Goal: Task Accomplishment & Management: Complete application form

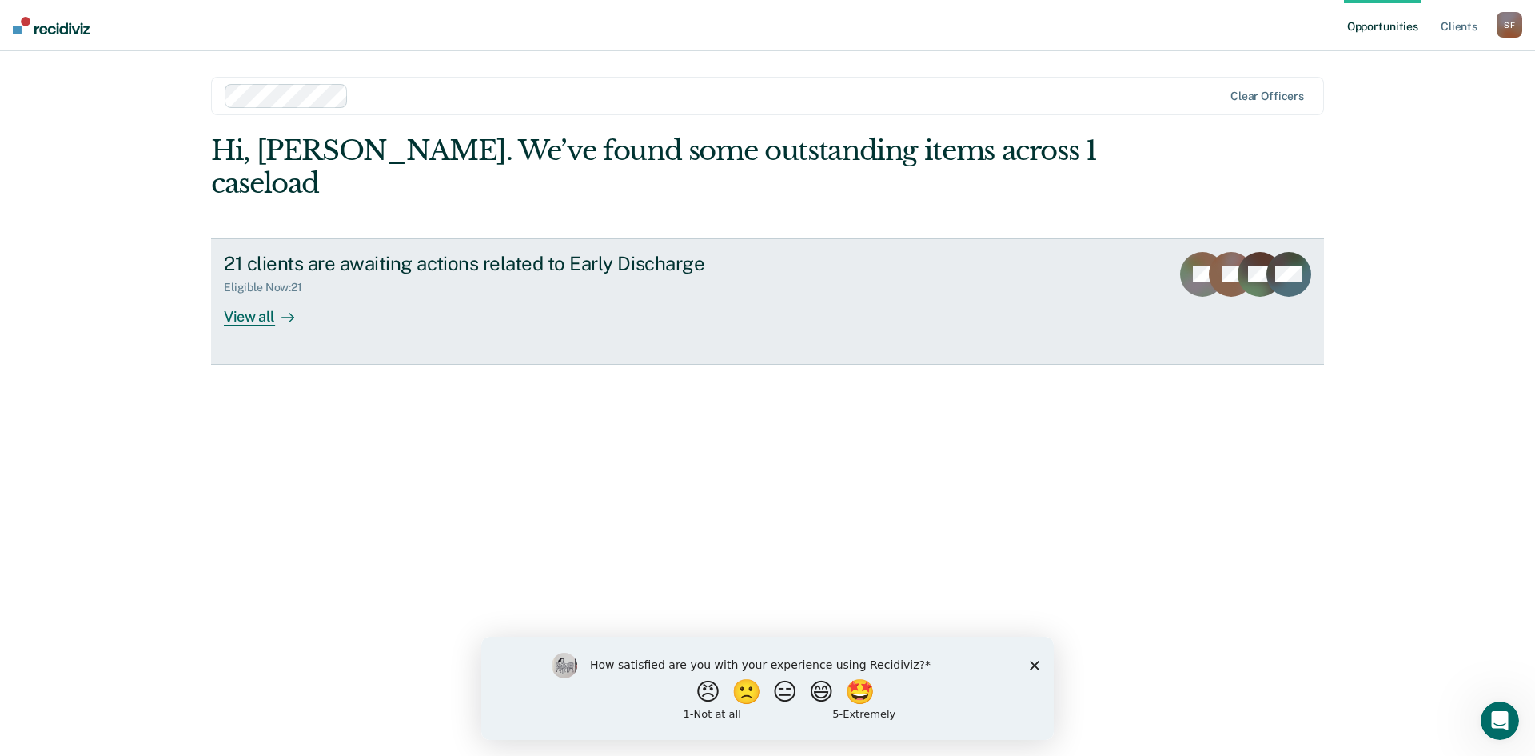
click at [252, 293] on link "21 clients are awaiting actions related to Early Discharge Eligible Now : 21 Vi…" at bounding box center [767, 301] width 1113 height 126
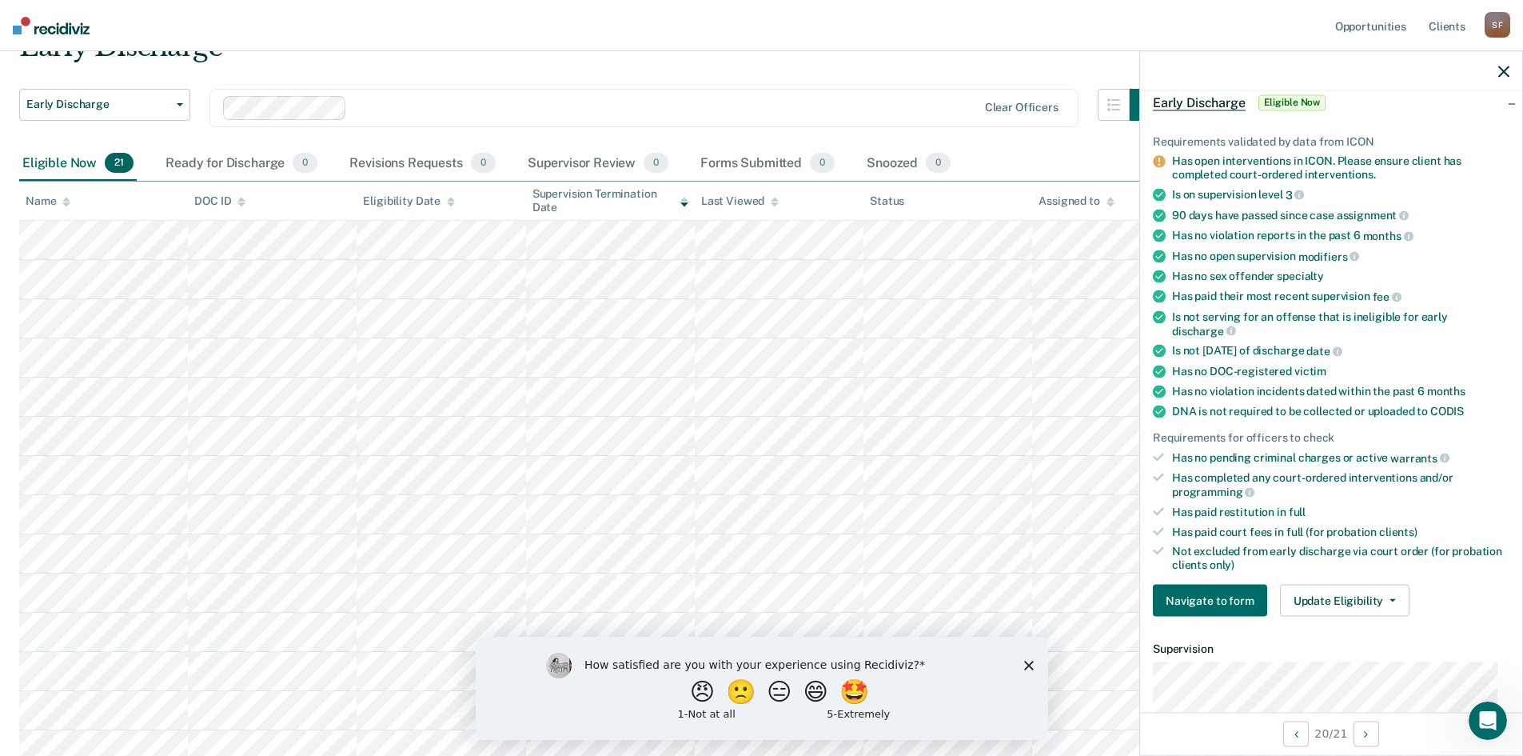
scroll to position [160, 0]
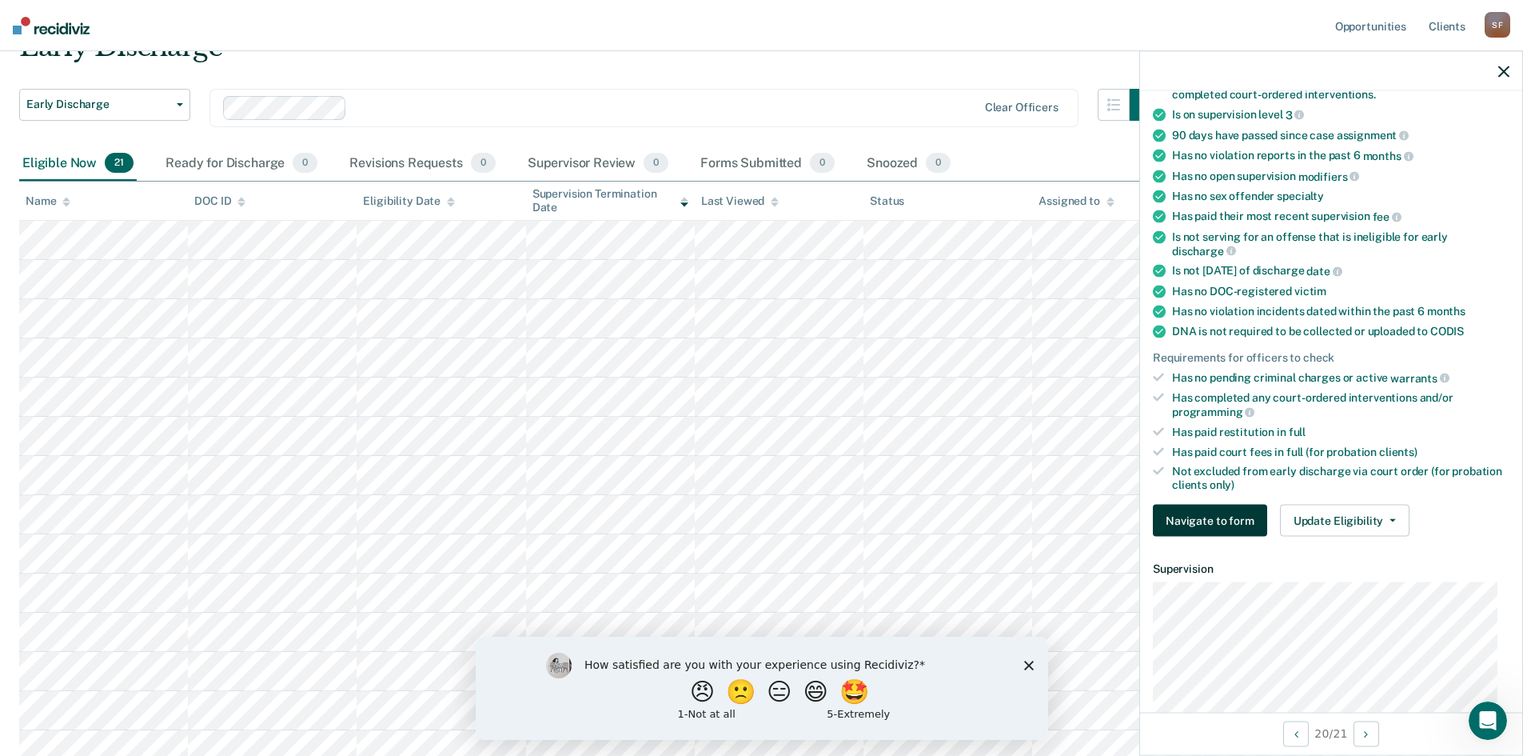
click at [1239, 512] on button "Navigate to form" at bounding box center [1210, 521] width 114 height 32
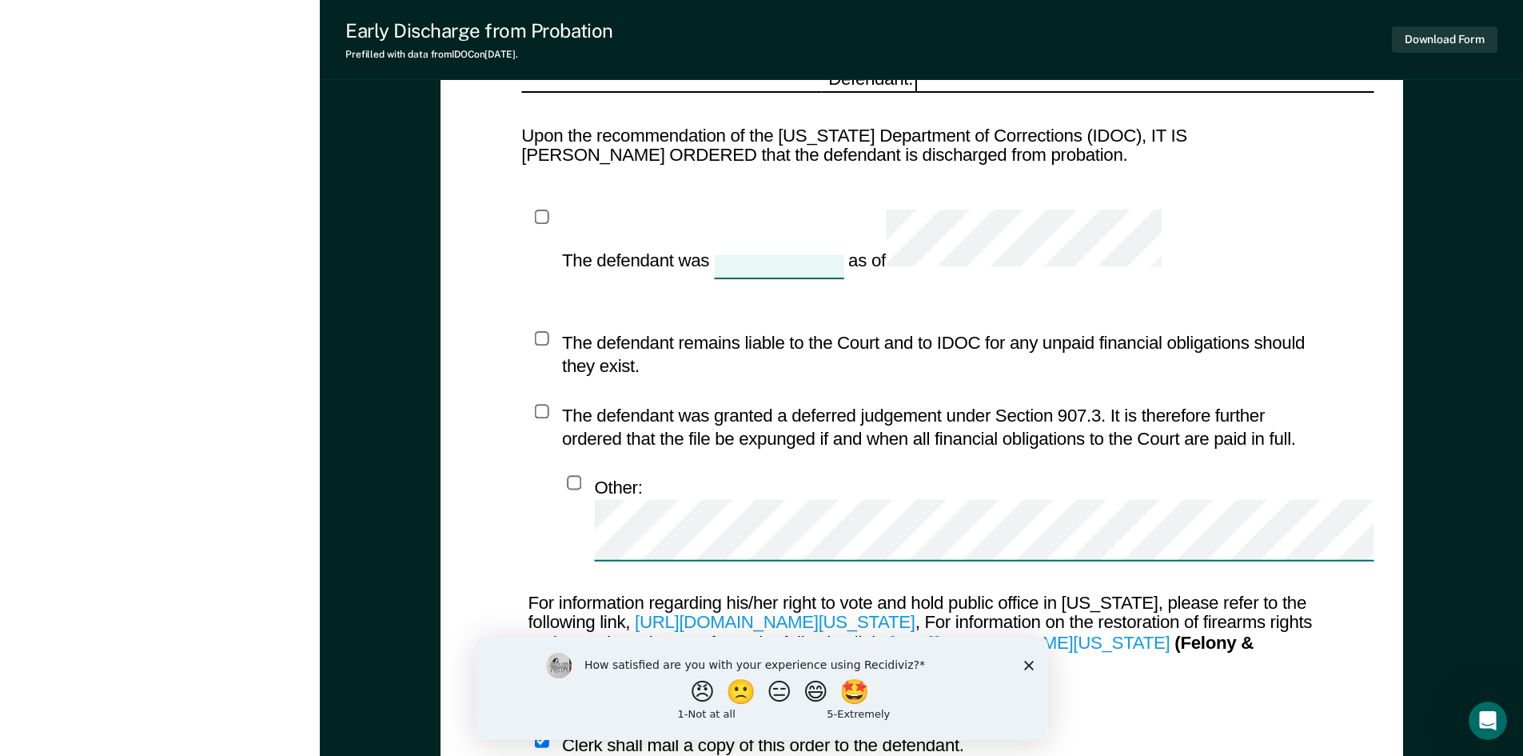
scroll to position [2019, 0]
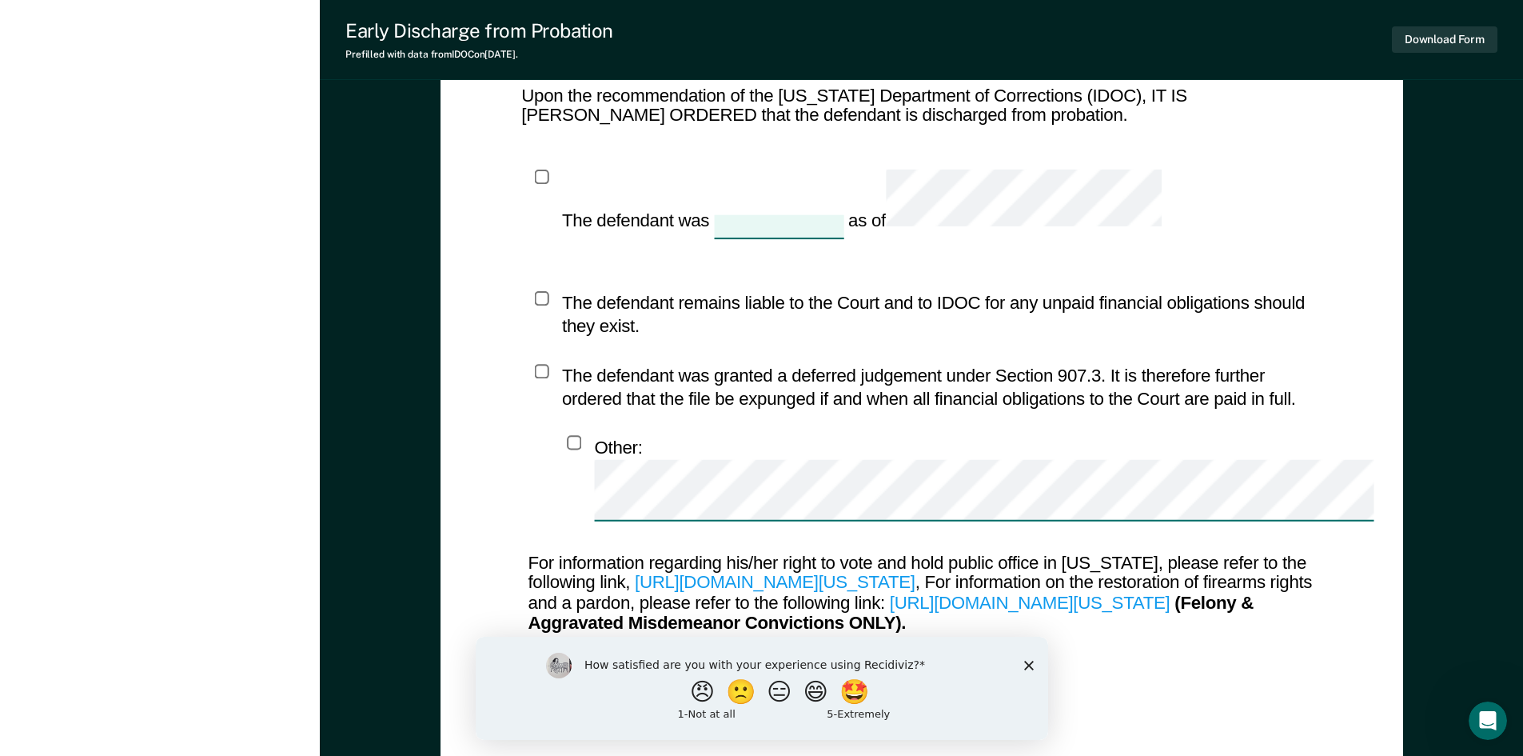
click at [1024, 664] on icon "Close survey" at bounding box center [1028, 665] width 10 height 10
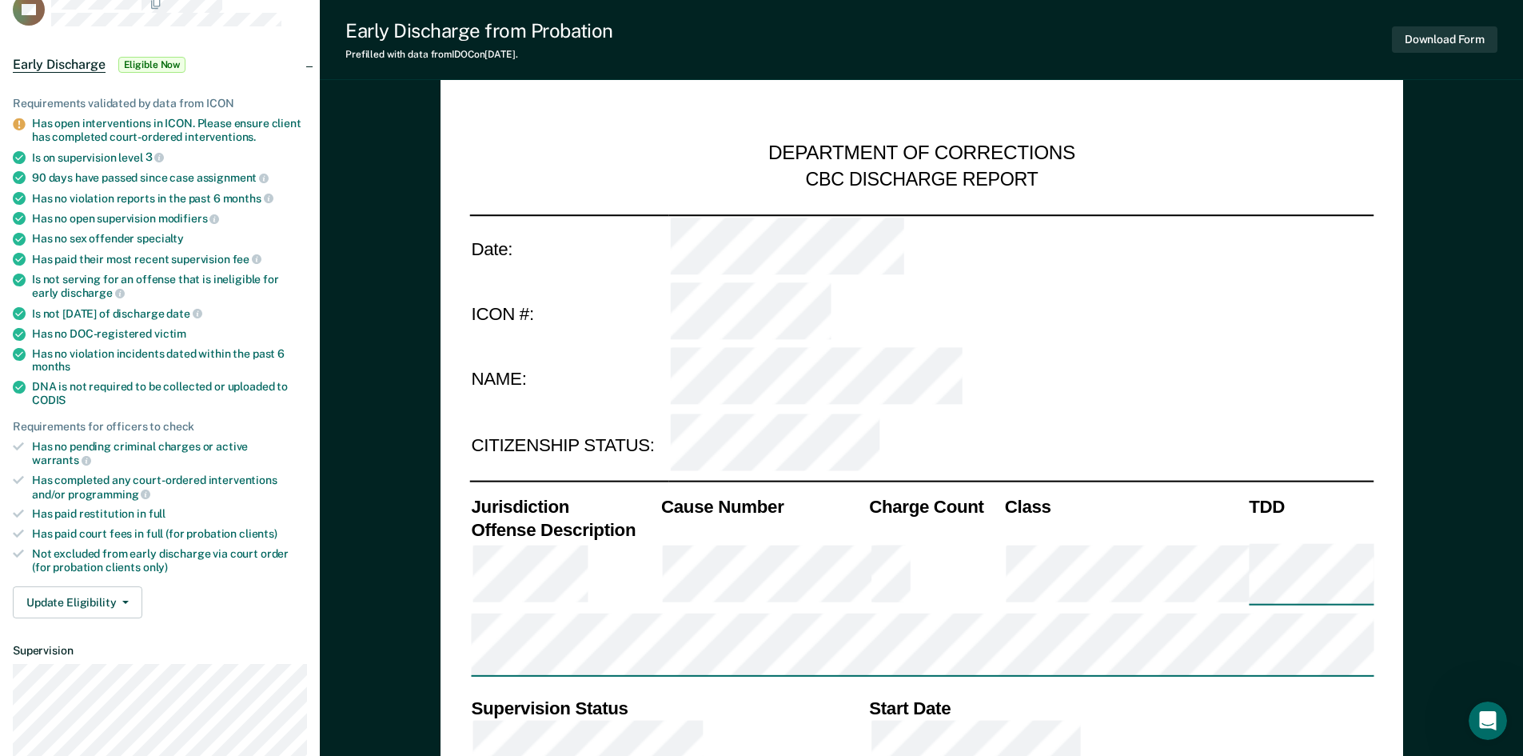
scroll to position [0, 0]
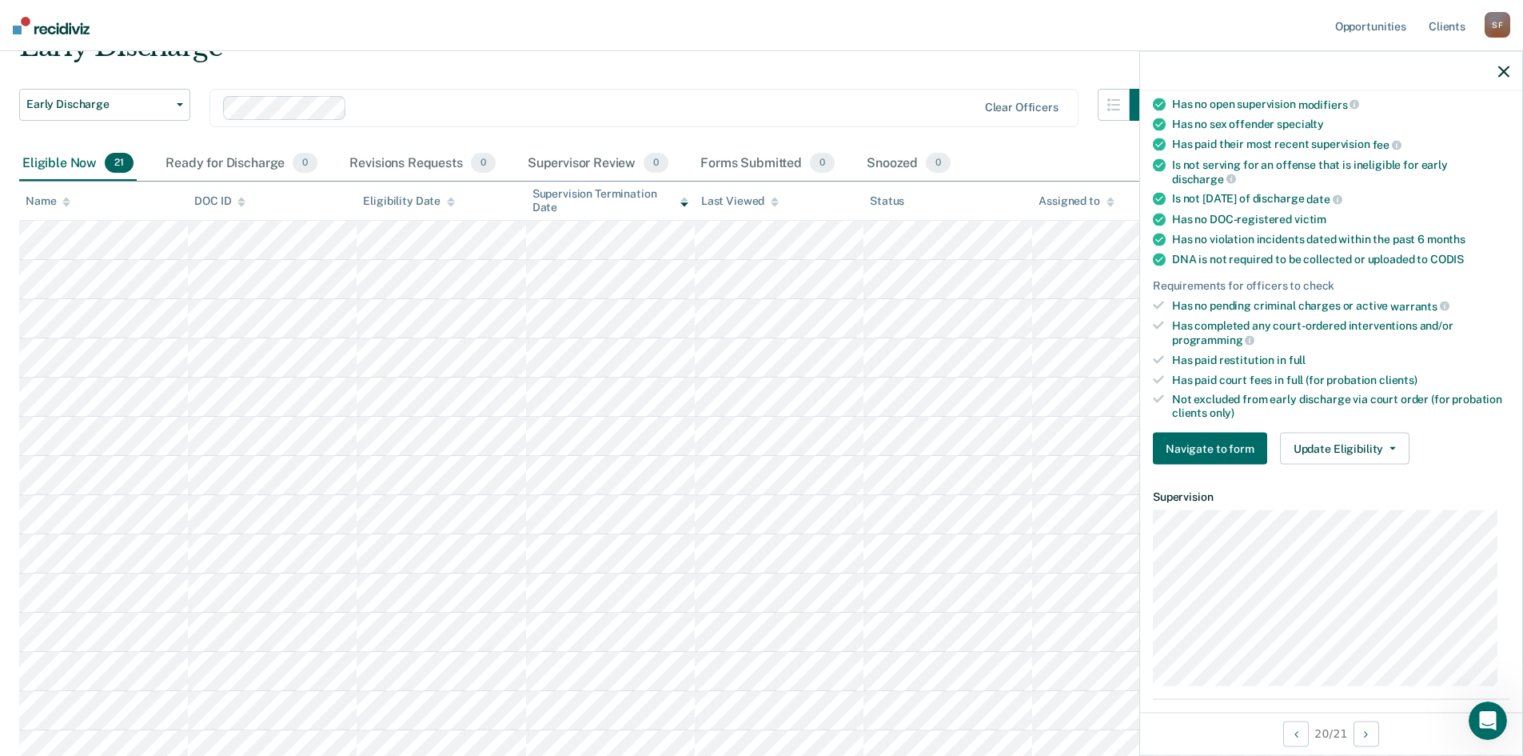
scroll to position [240, 0]
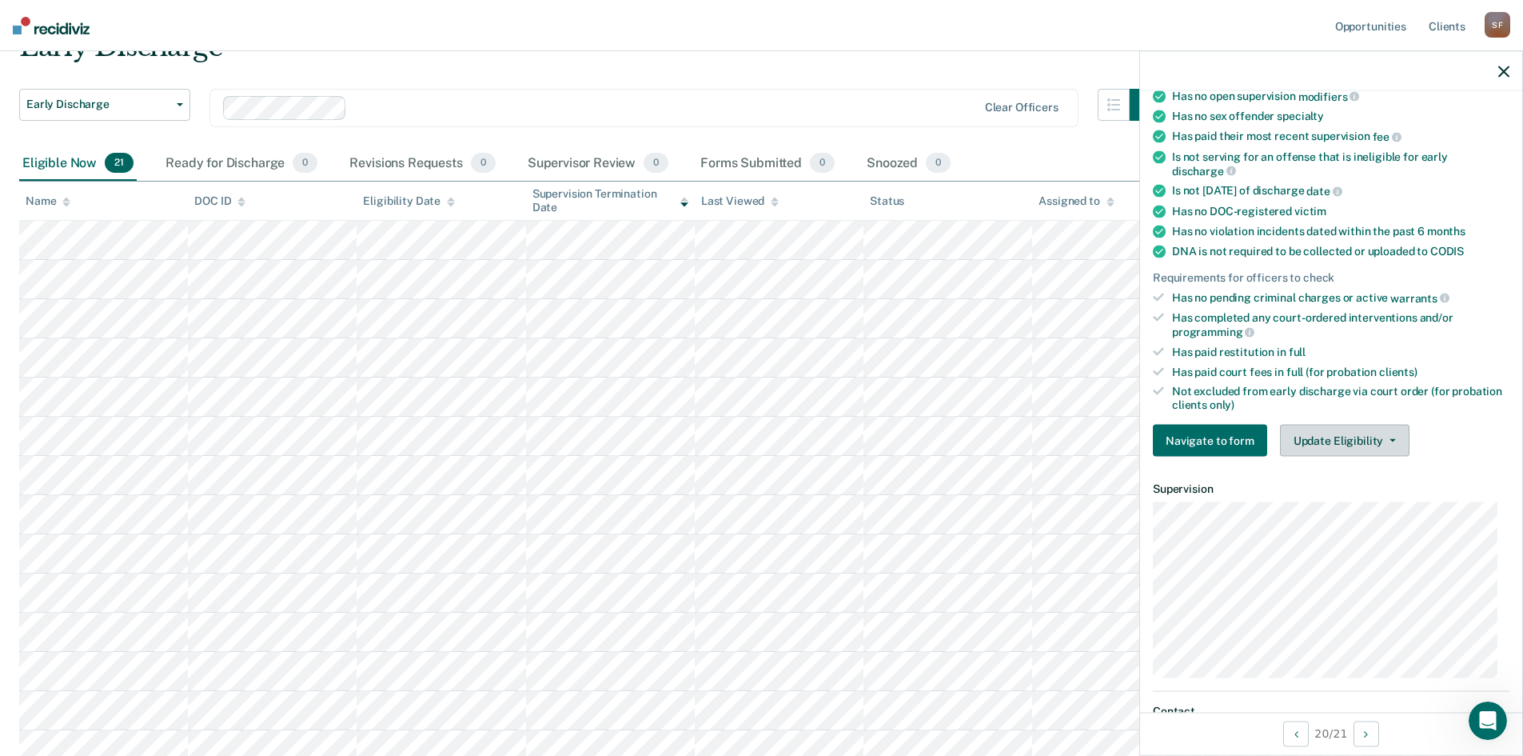
click at [1378, 434] on button "Update Eligibility" at bounding box center [1345, 441] width 130 height 32
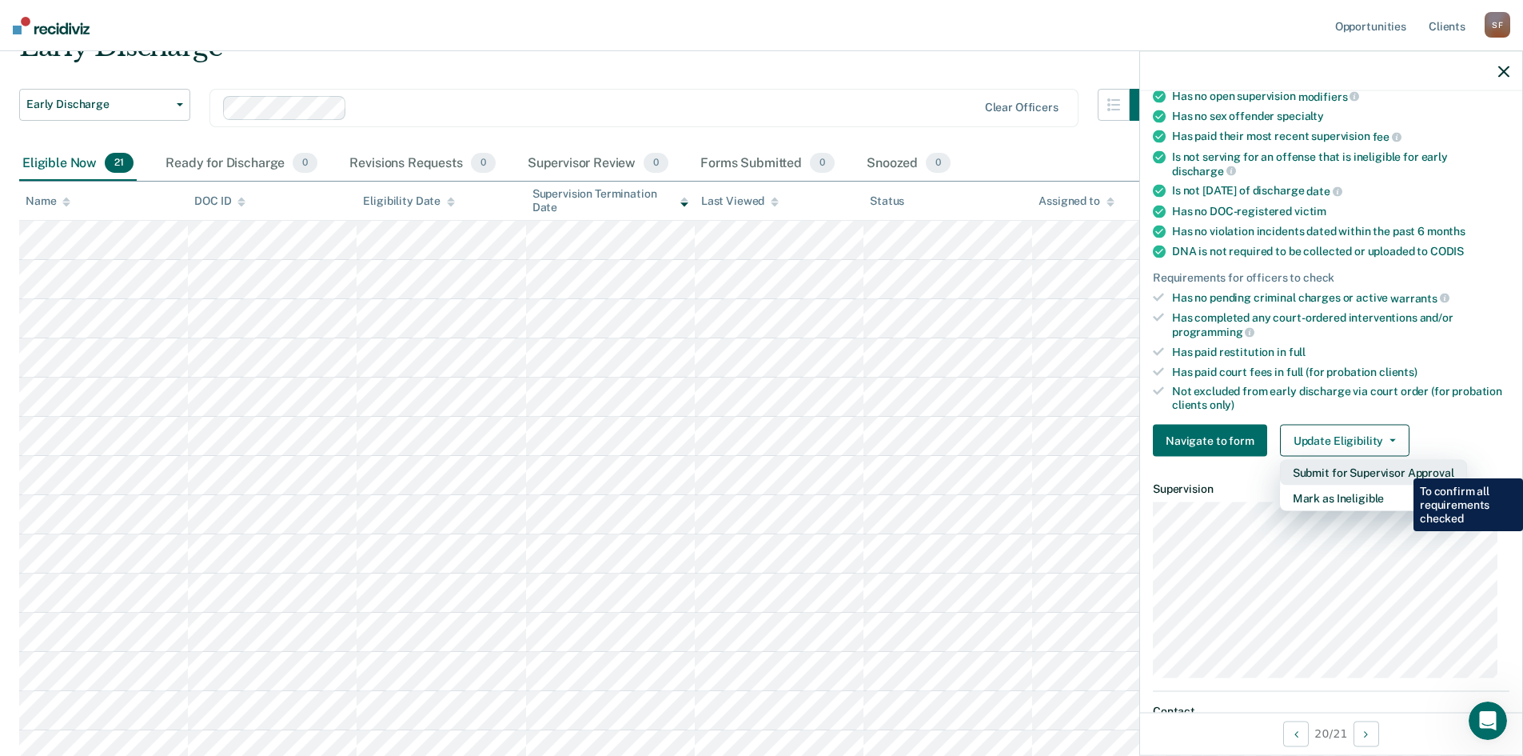
click at [1402, 466] on button "Submit for Supervisor Approval" at bounding box center [1373, 473] width 187 height 26
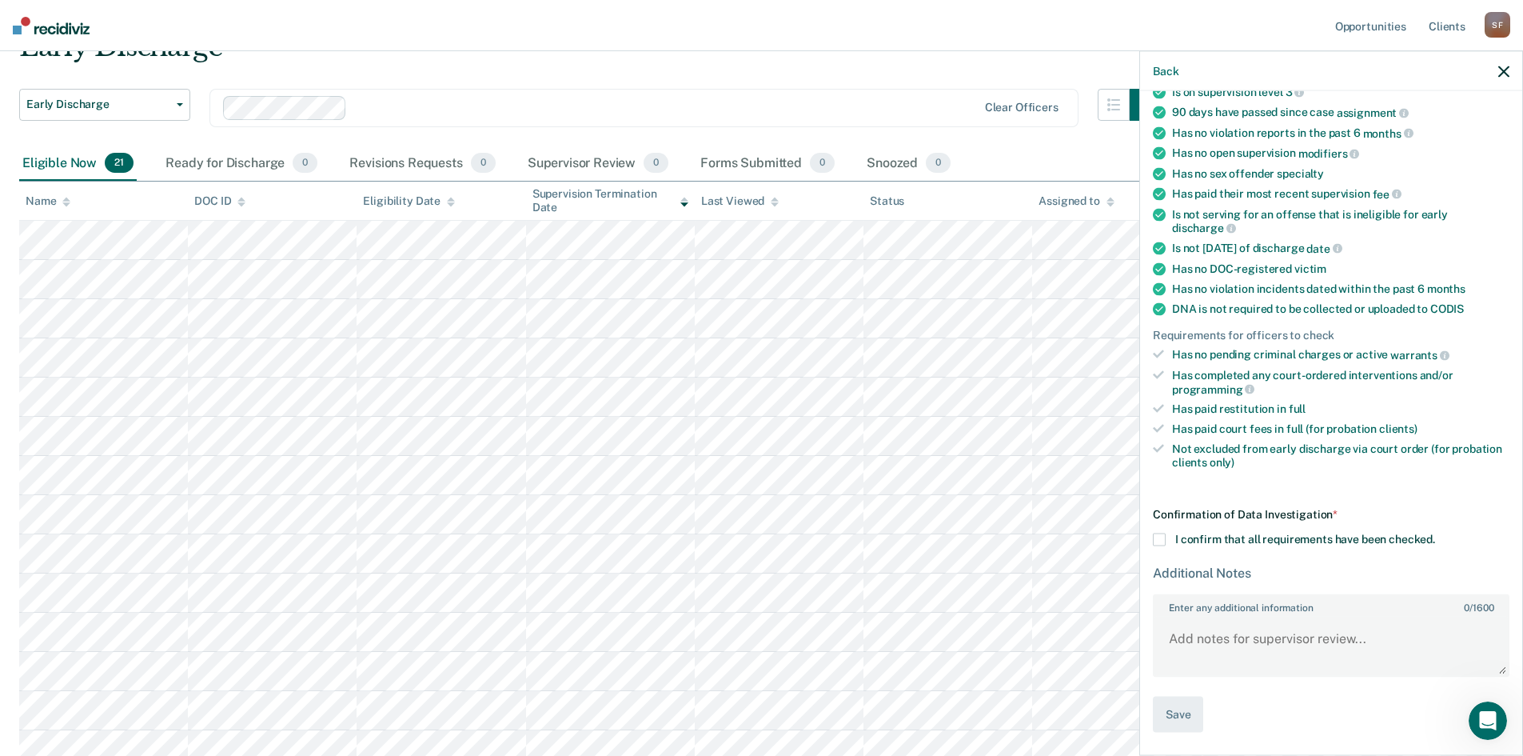
scroll to position [181, 0]
click at [1155, 537] on span at bounding box center [1159, 541] width 13 height 13
click at [1435, 535] on input "I confirm that all requirements have been checked." at bounding box center [1435, 535] width 0 height 0
click at [1173, 725] on button "Save" at bounding box center [1178, 716] width 50 height 36
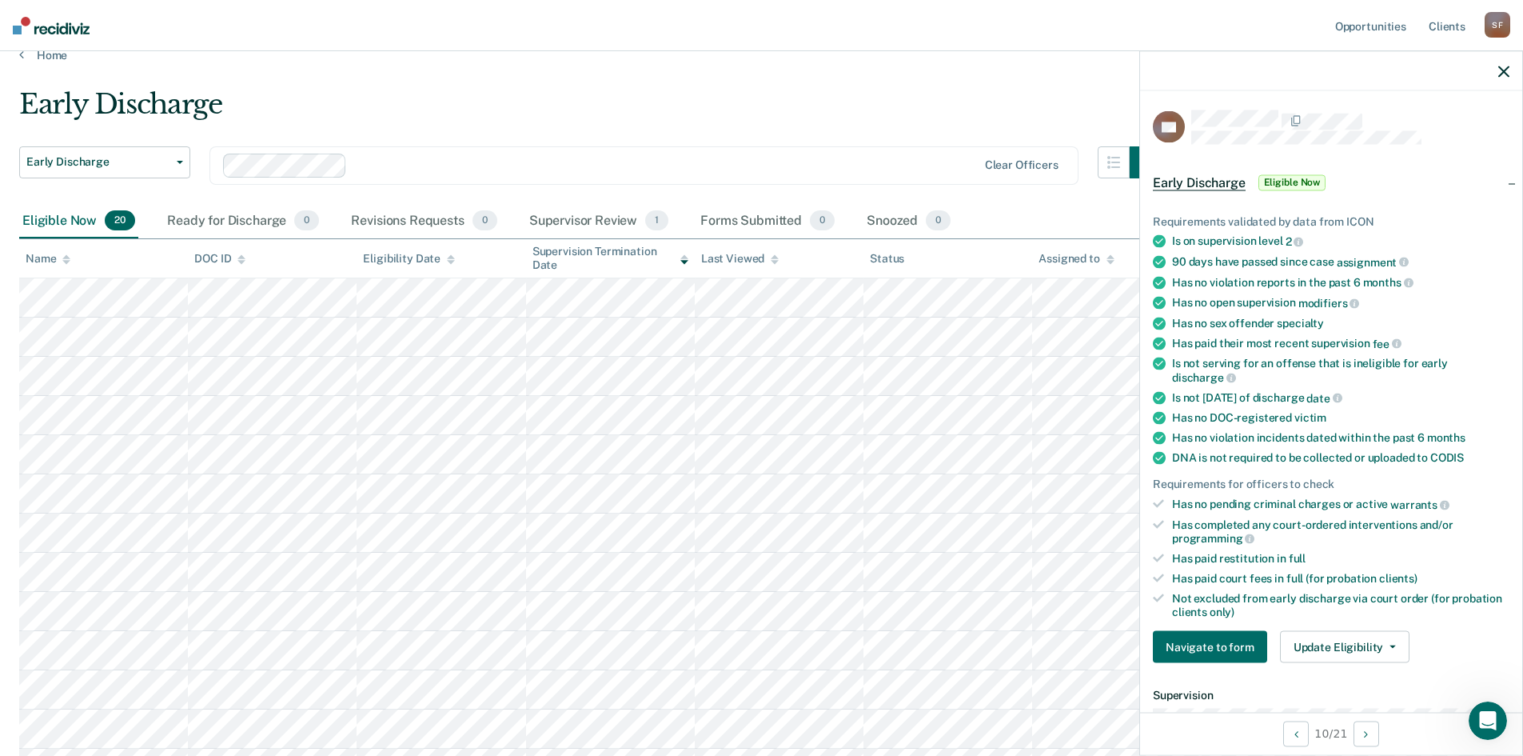
scroll to position [0, 0]
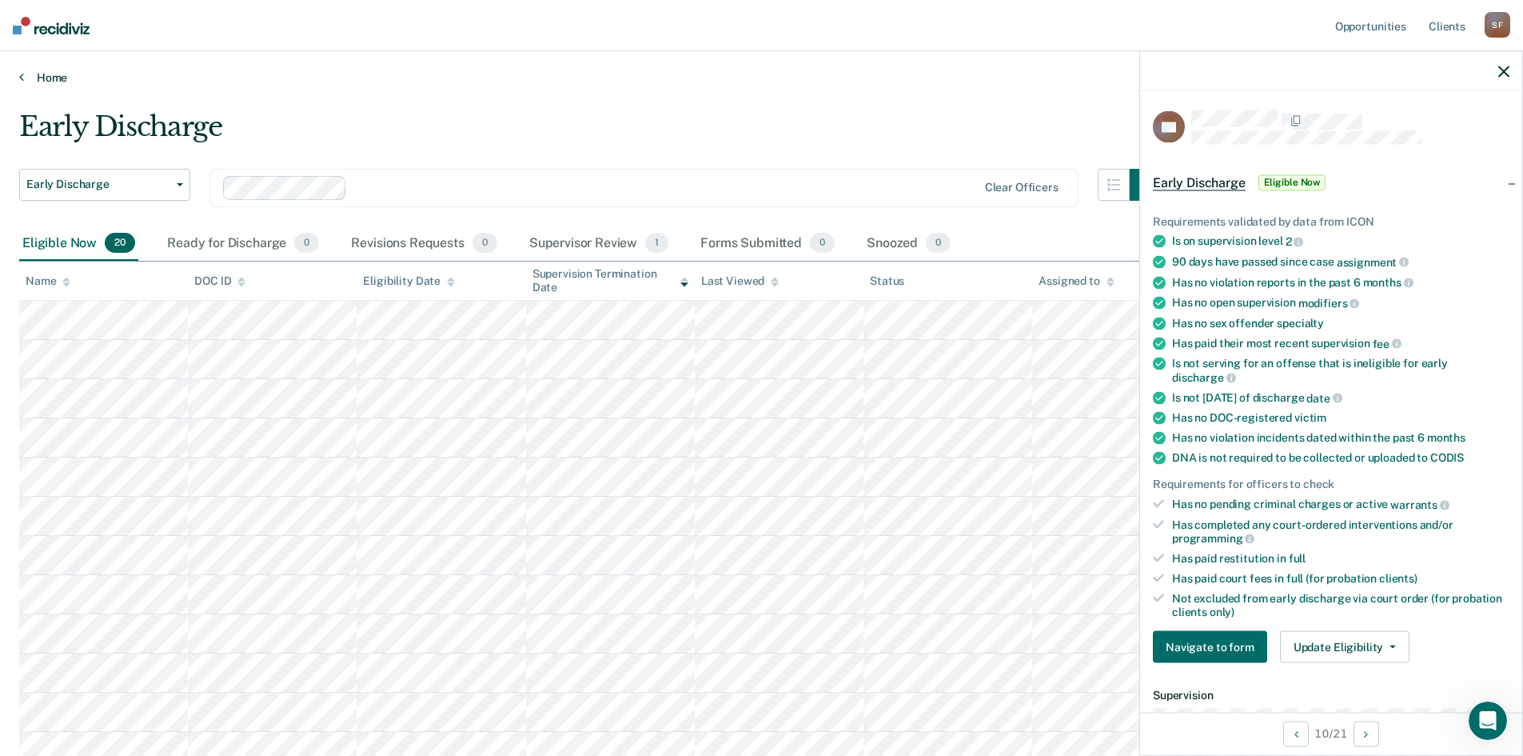
click at [31, 80] on link "Home" at bounding box center [761, 77] width 1485 height 14
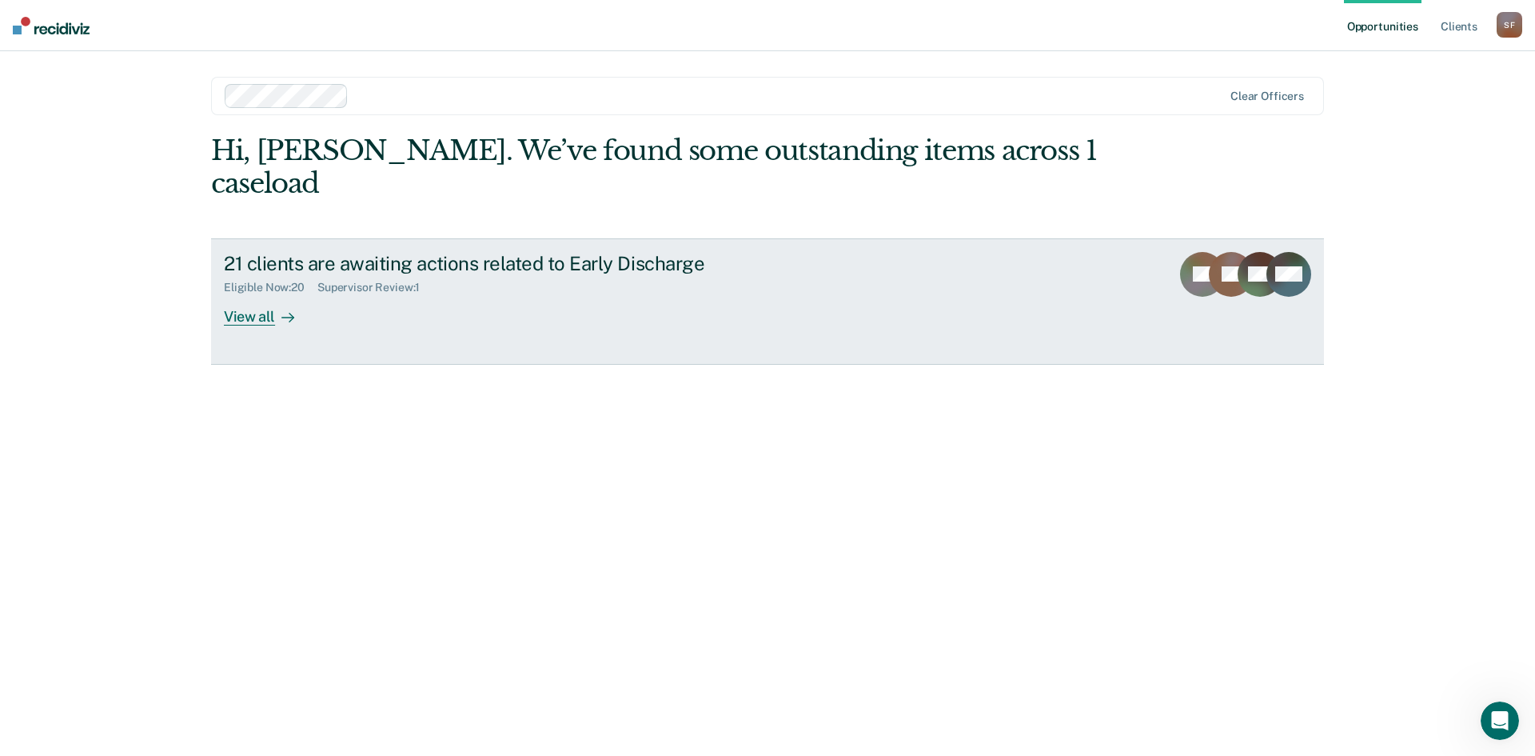
click at [249, 294] on div "View all" at bounding box center [269, 309] width 90 height 31
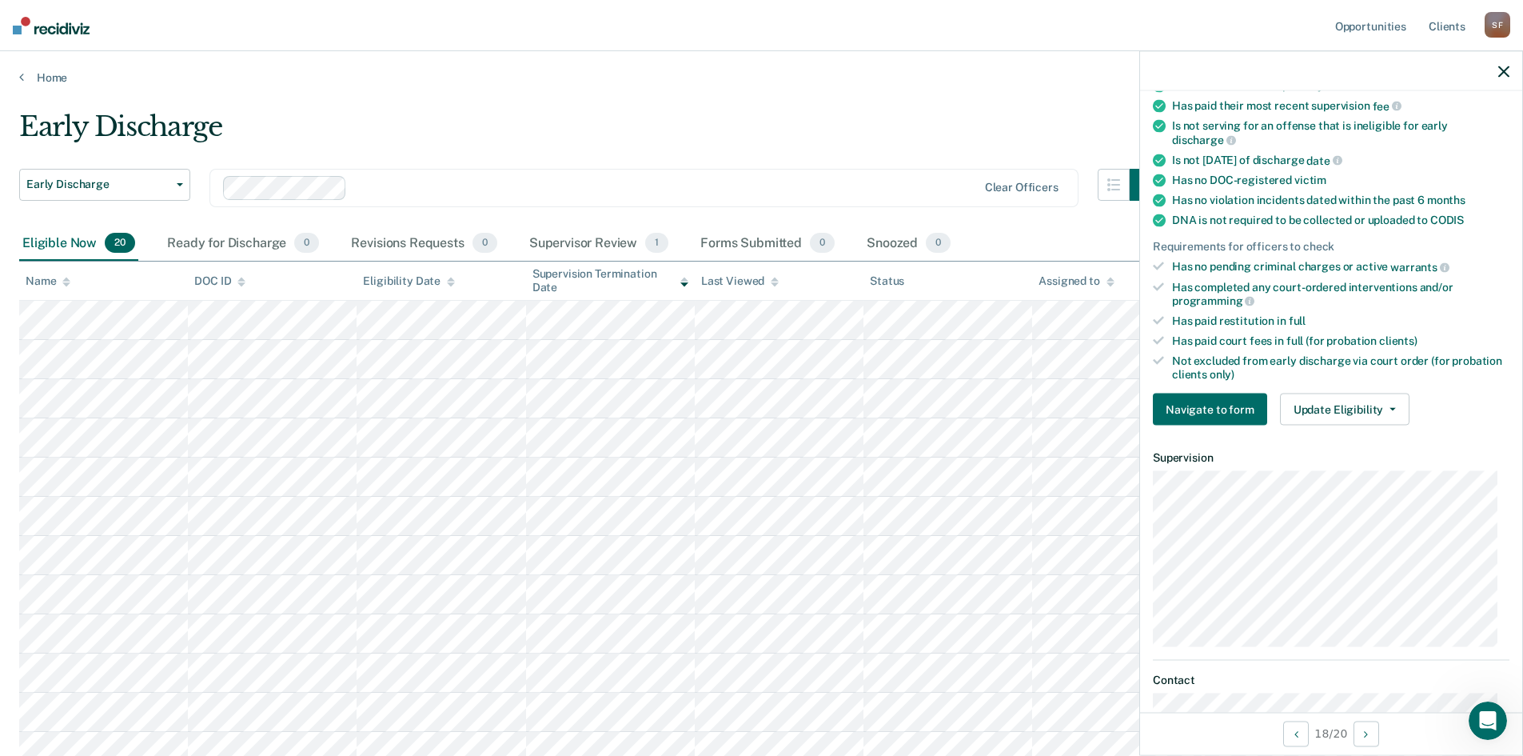
scroll to position [240, 0]
click at [1223, 408] on button "Navigate to form" at bounding box center [1210, 407] width 114 height 32
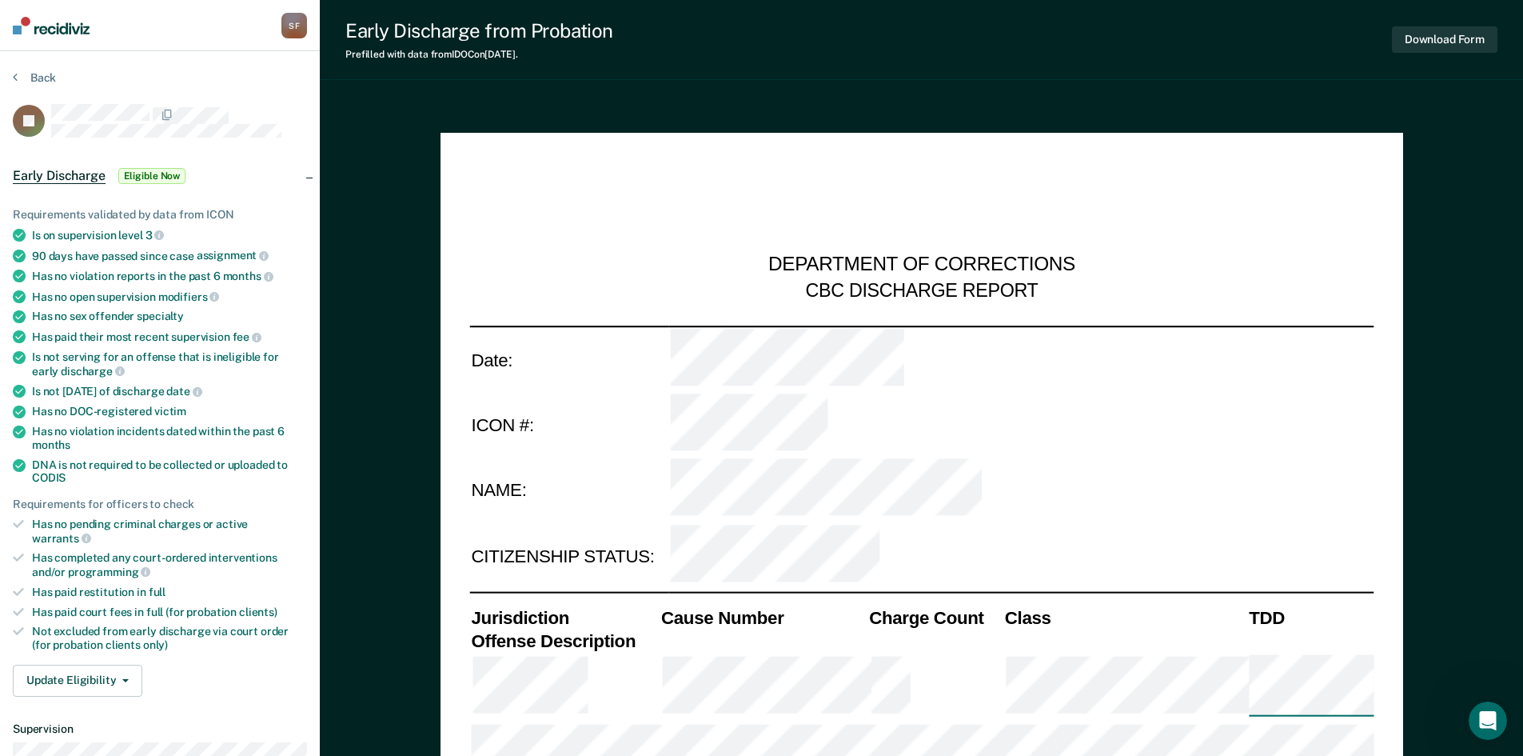
type textarea "x"
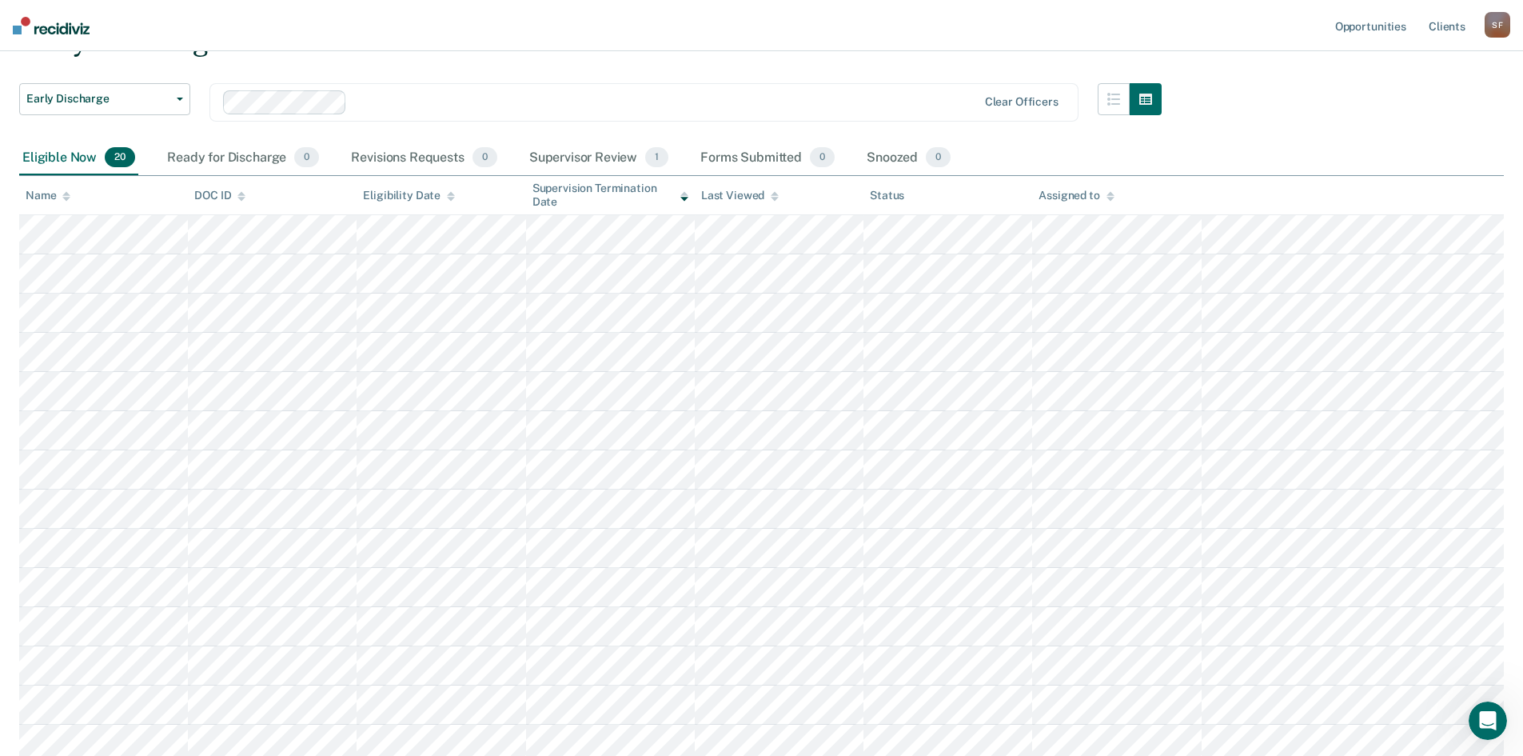
scroll to position [44, 0]
